Goal: Task Accomplishment & Management: Use online tool/utility

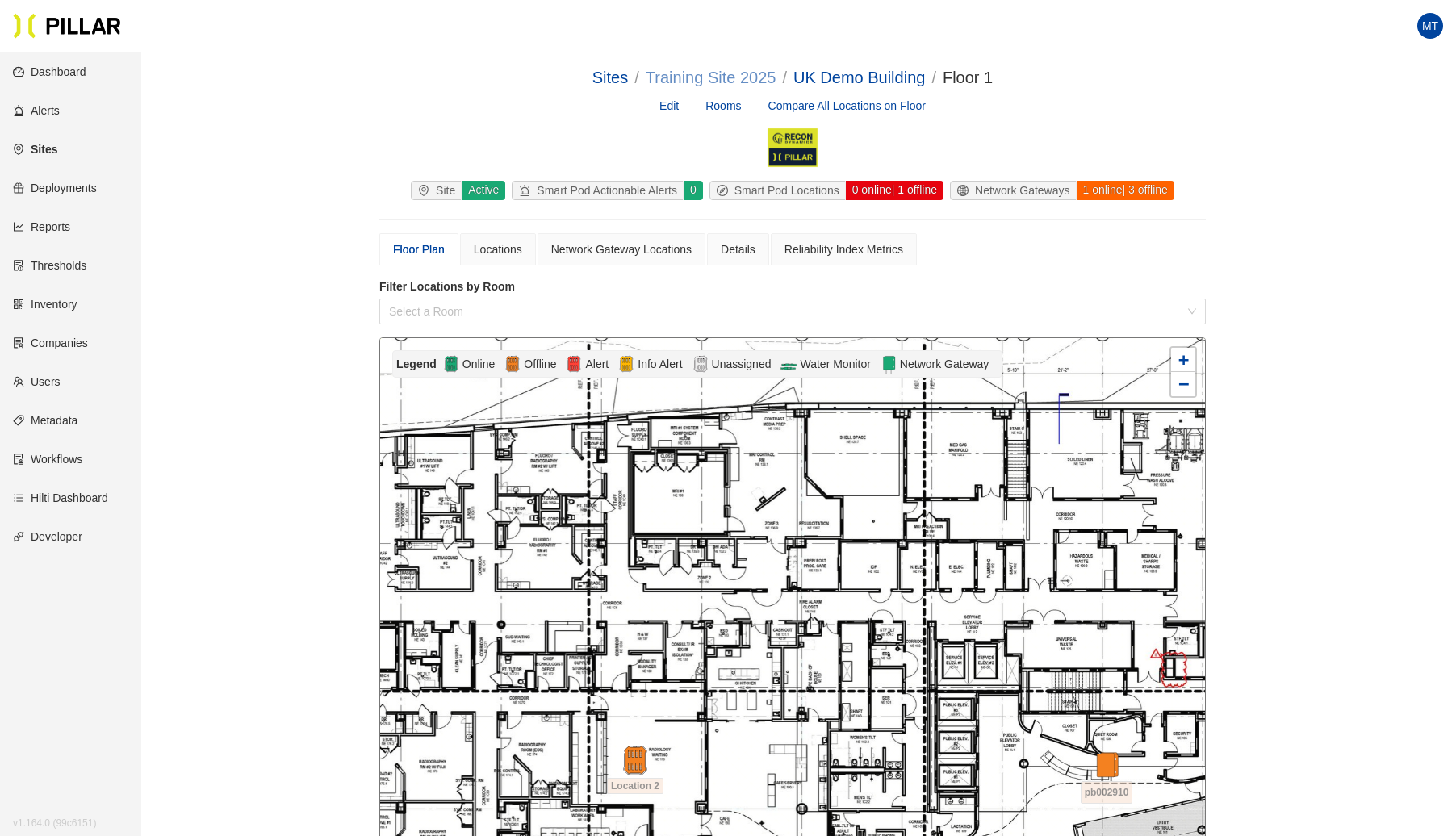
click at [720, 81] on link "Training Site 2025" at bounding box center [711, 77] width 131 height 18
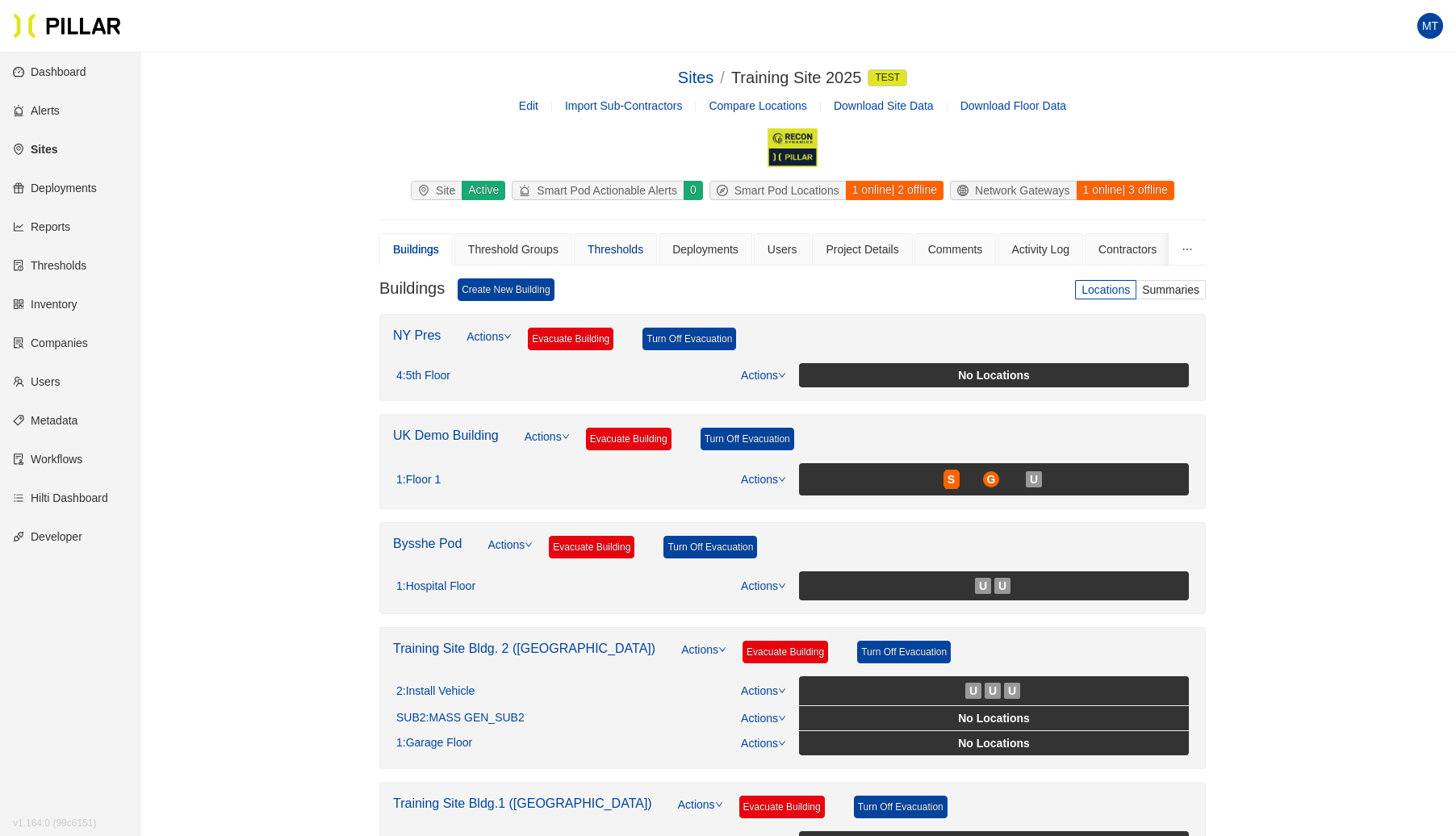
click at [620, 246] on div "Thresholds" at bounding box center [615, 249] width 56 height 18
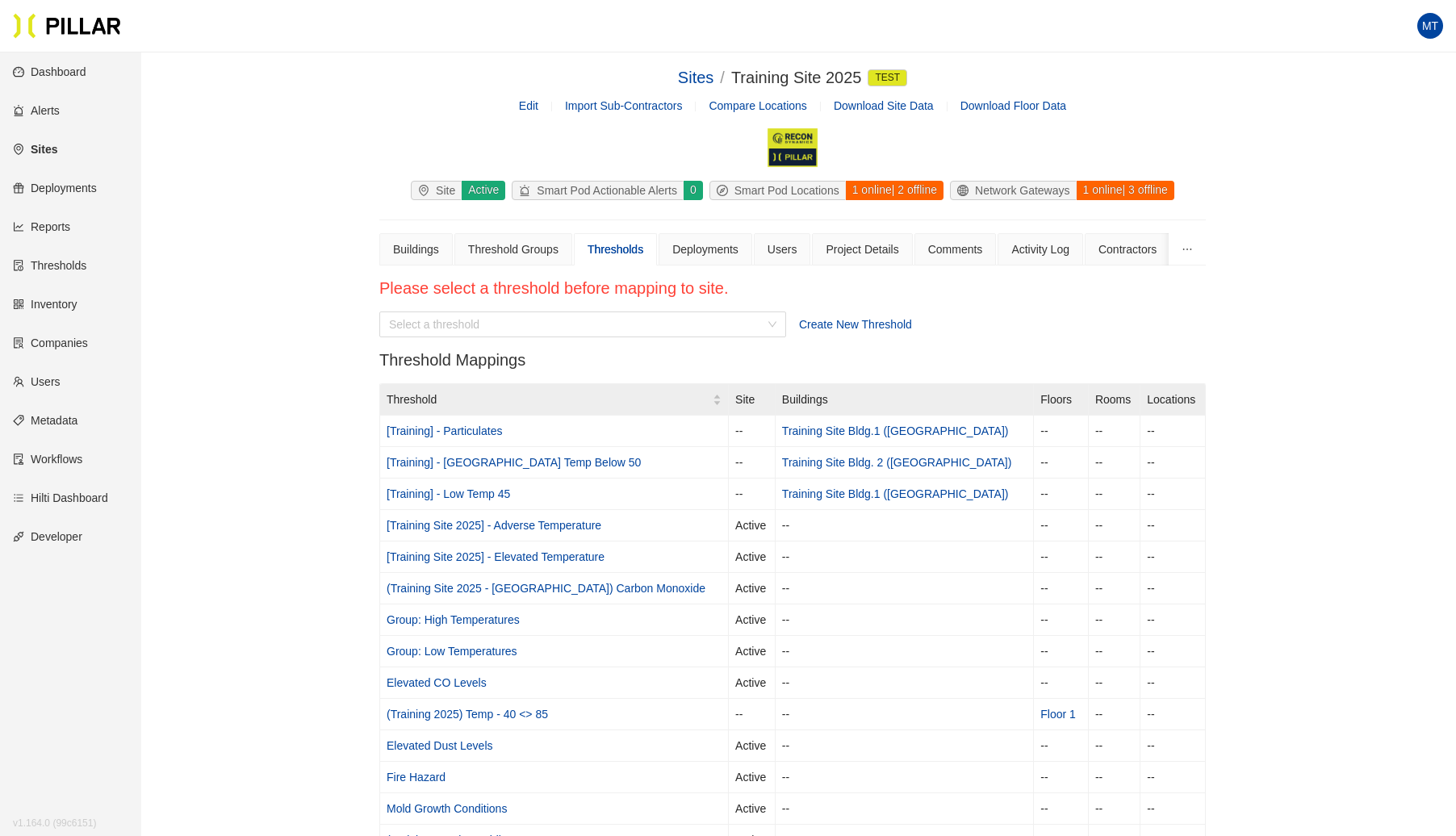
click at [841, 326] on span "Create New Threshold" at bounding box center [855, 324] width 113 height 13
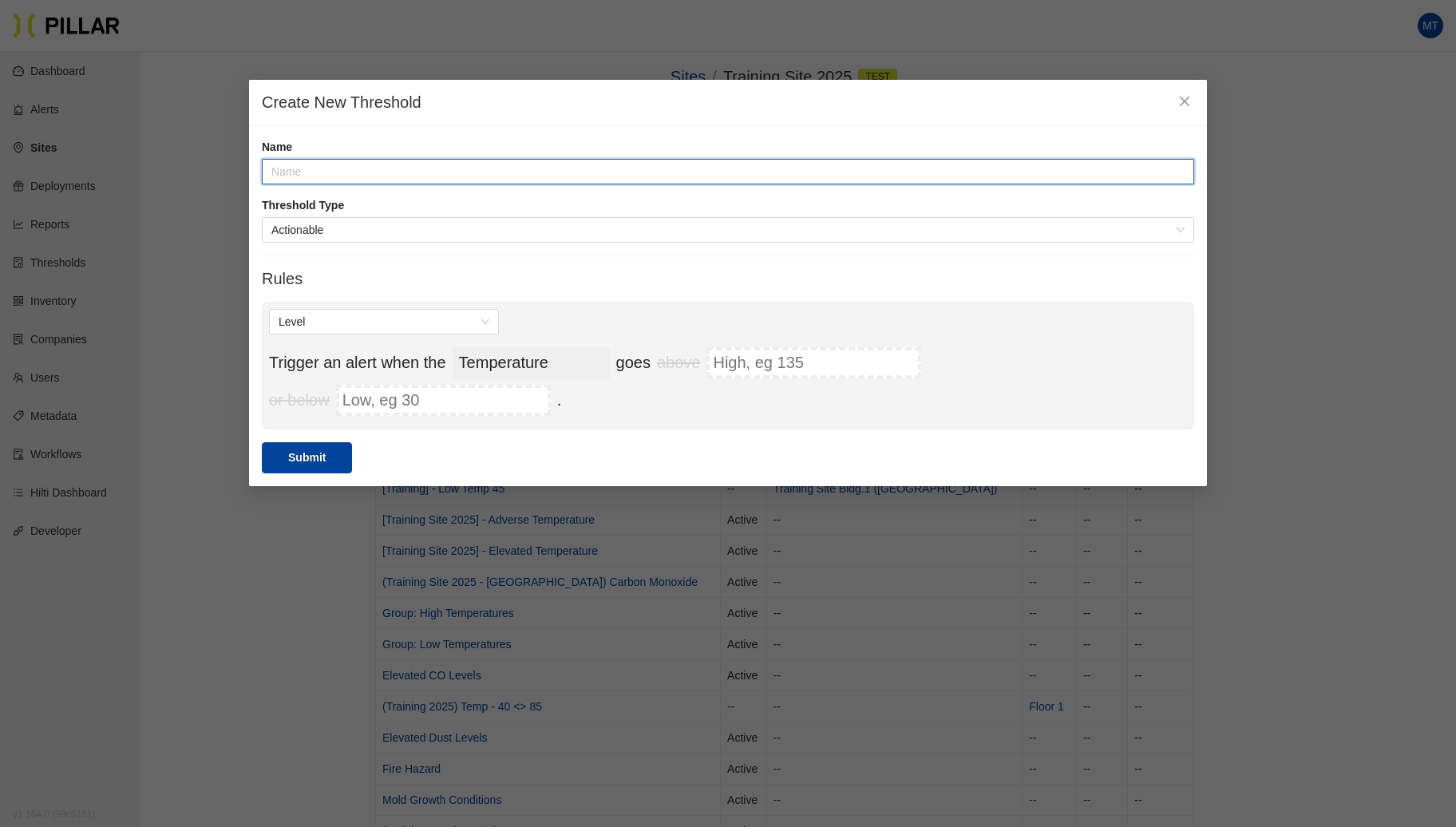
click at [326, 161] on input "text" at bounding box center [728, 172] width 932 height 25
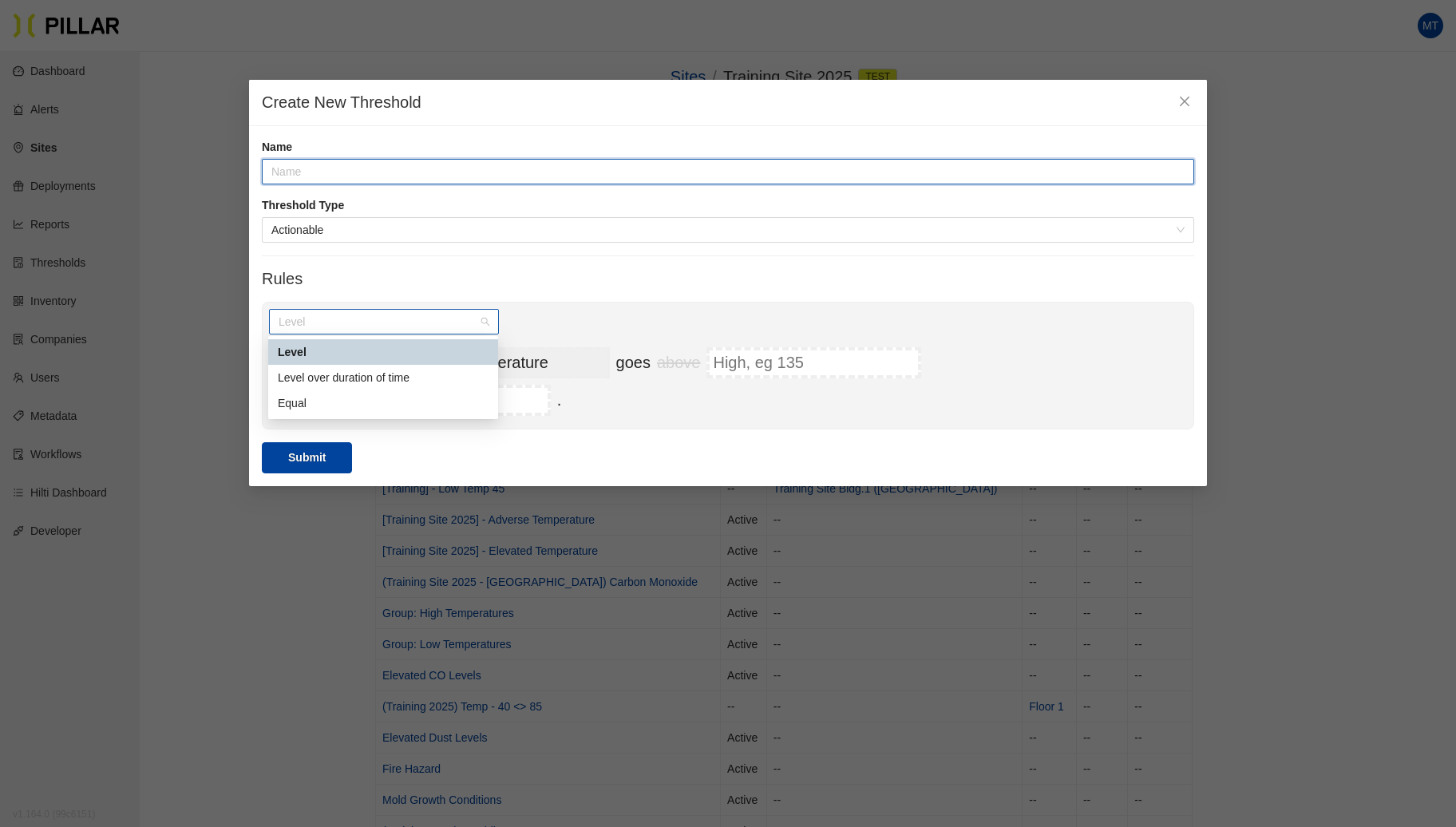
click at [381, 322] on span "Level" at bounding box center [383, 322] width 210 height 24
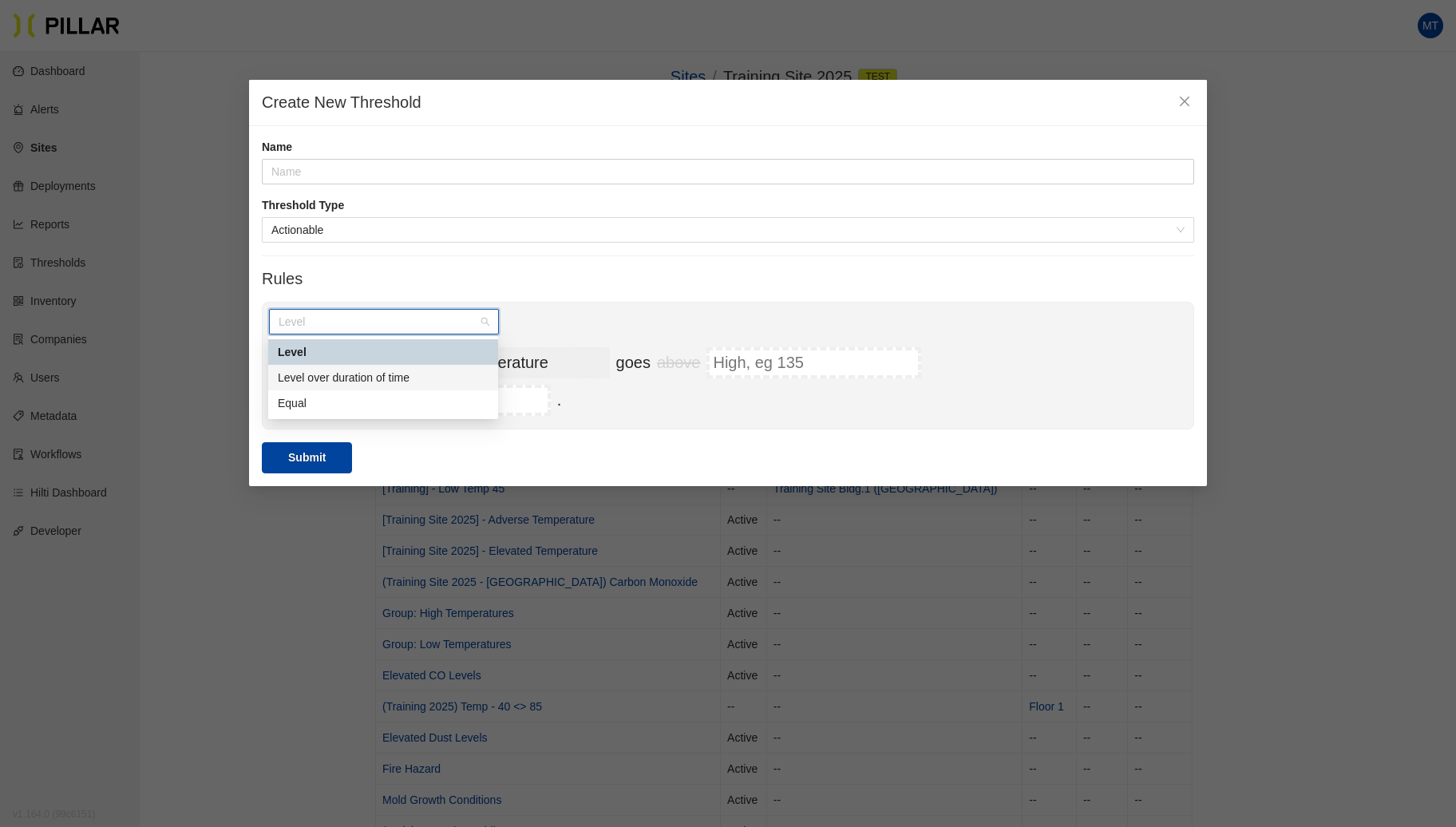
click at [415, 375] on div "Level over duration of time" at bounding box center [382, 377] width 210 height 18
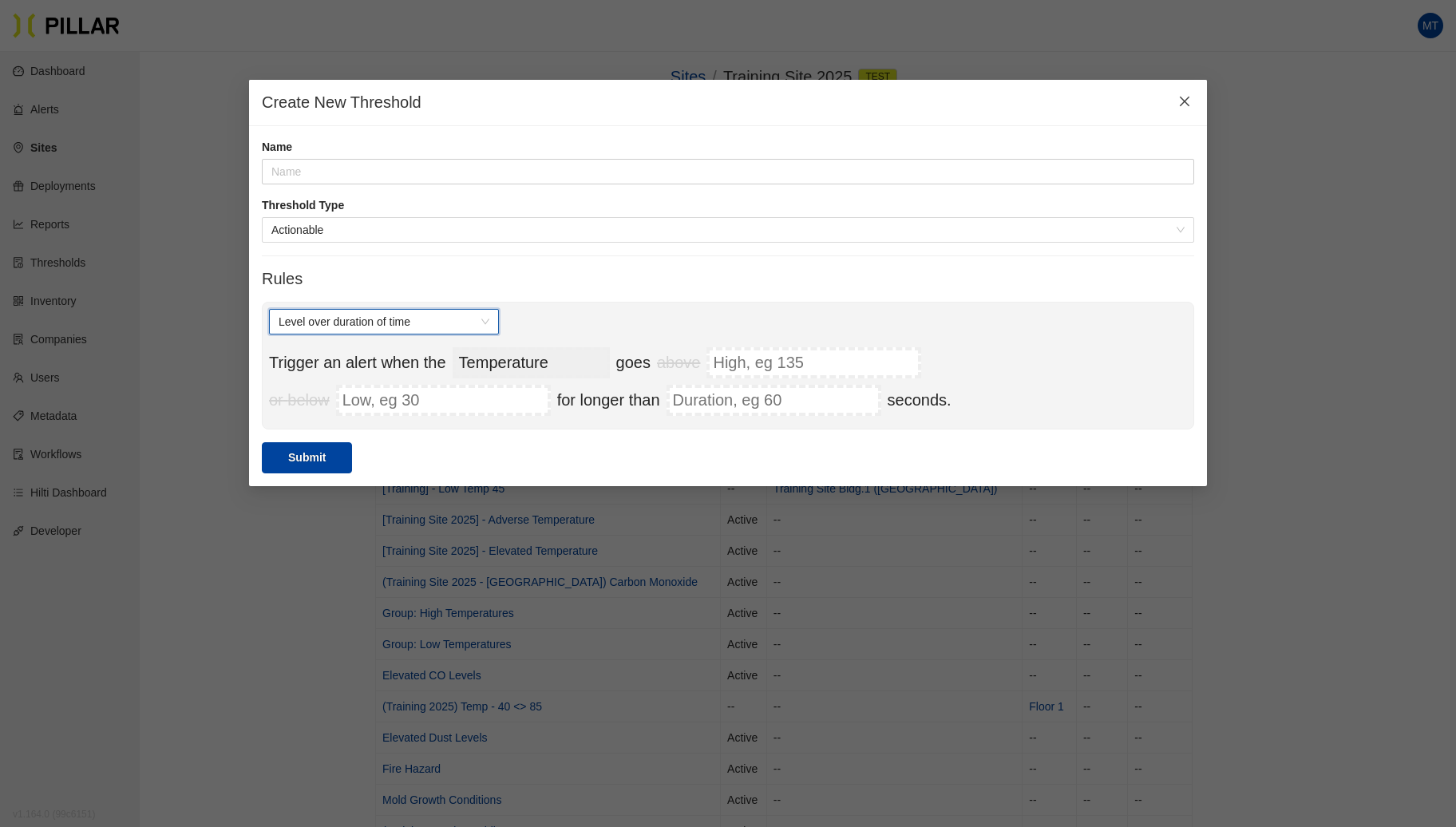
click at [1175, 101] on span "Close" at bounding box center [1184, 101] width 44 height 44
